Goal: Find specific page/section: Find specific page/section

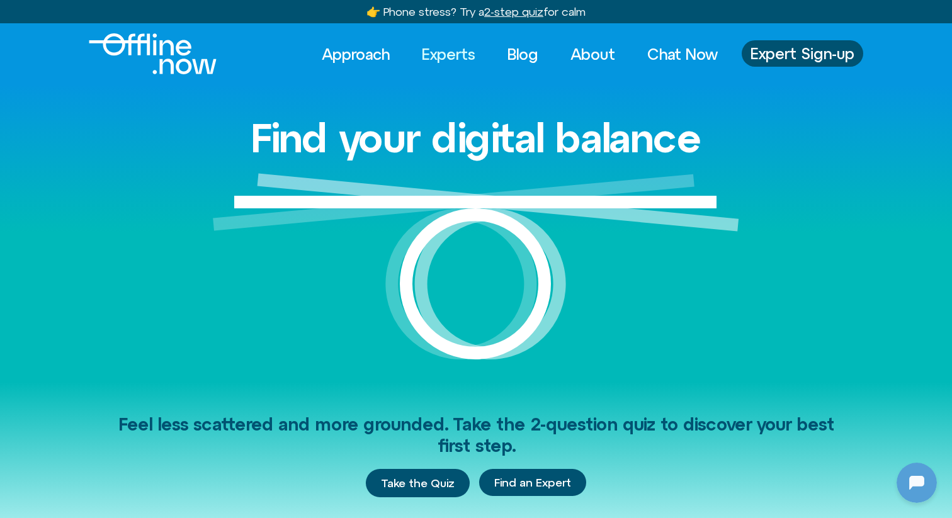
click at [437, 52] on link "Experts" at bounding box center [448, 54] width 76 height 28
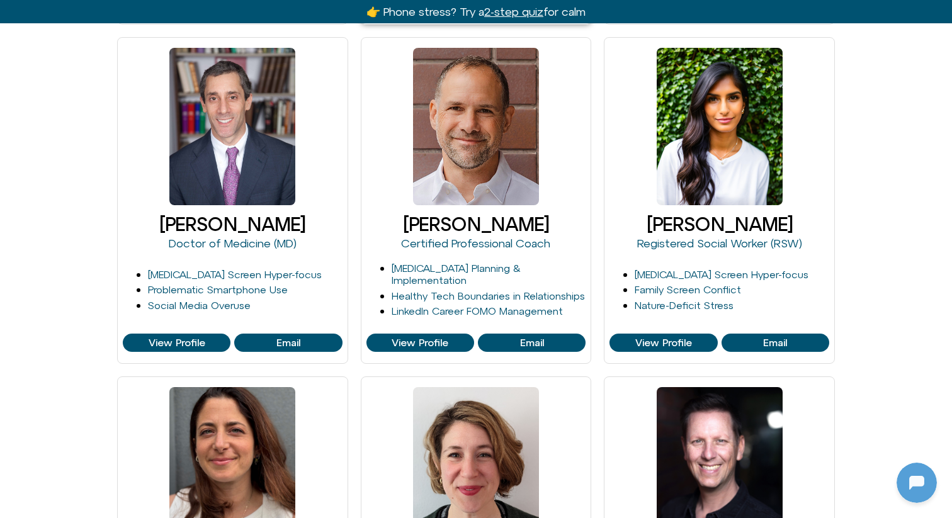
scroll to position [573, 0]
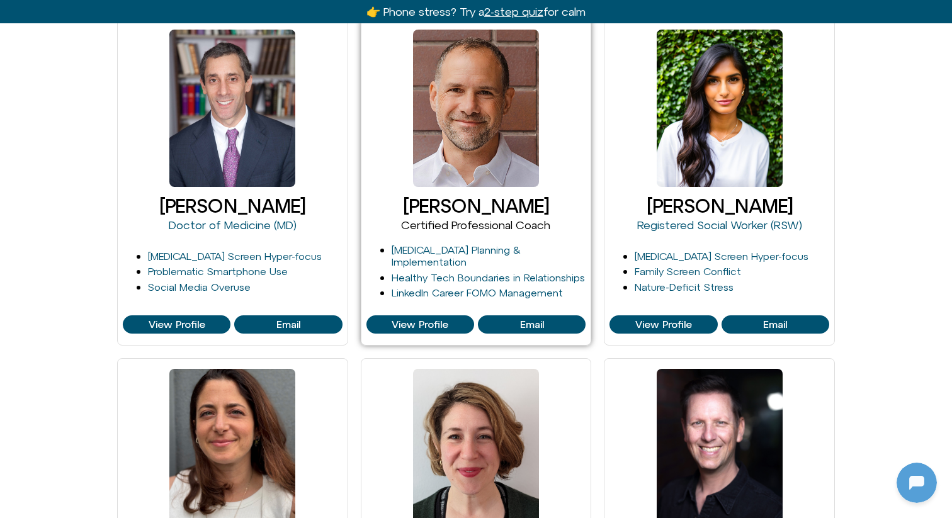
click at [432, 225] on link "Certified Professional Coach" at bounding box center [475, 224] width 149 height 13
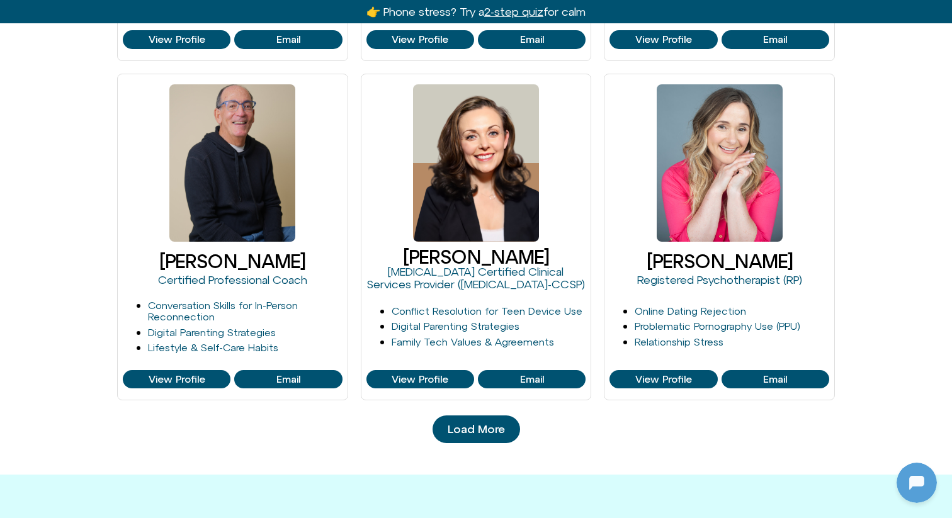
scroll to position [1203, 0]
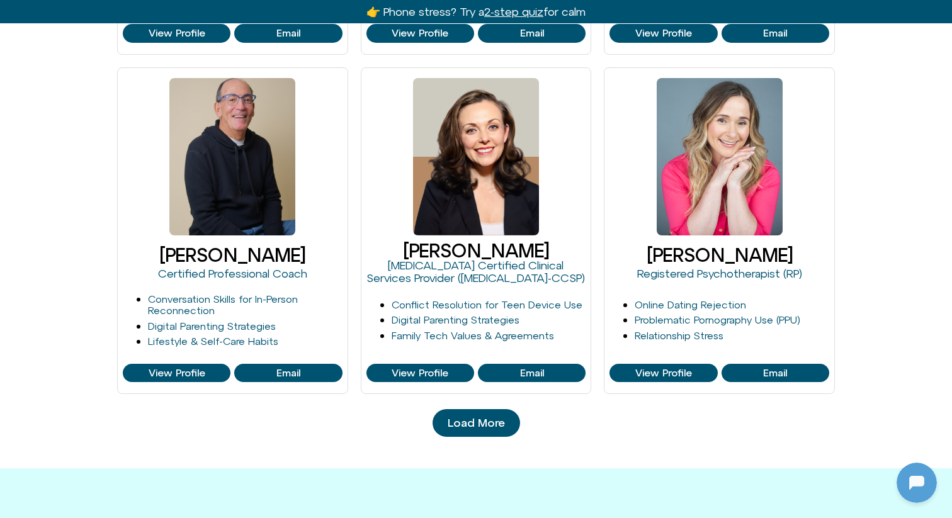
click at [471, 422] on span "Load More" at bounding box center [475, 423] width 57 height 13
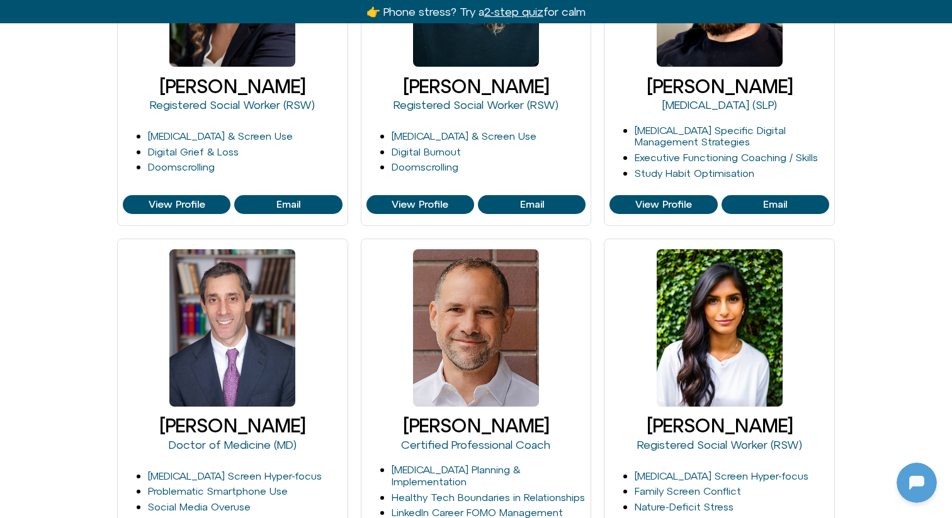
scroll to position [0, 0]
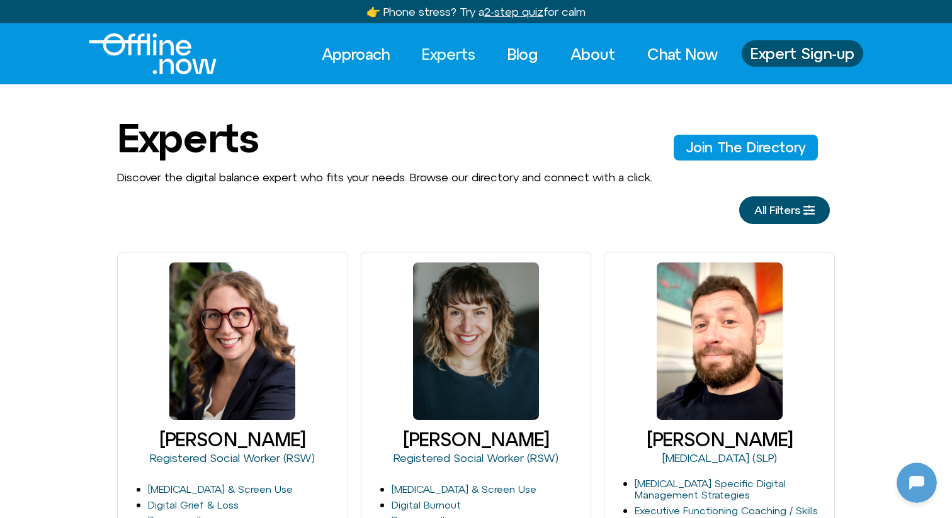
drag, startPoint x: 113, startPoint y: 42, endPoint x: 139, endPoint y: 42, distance: 25.8
